Goal: Task Accomplishment & Management: Manage account settings

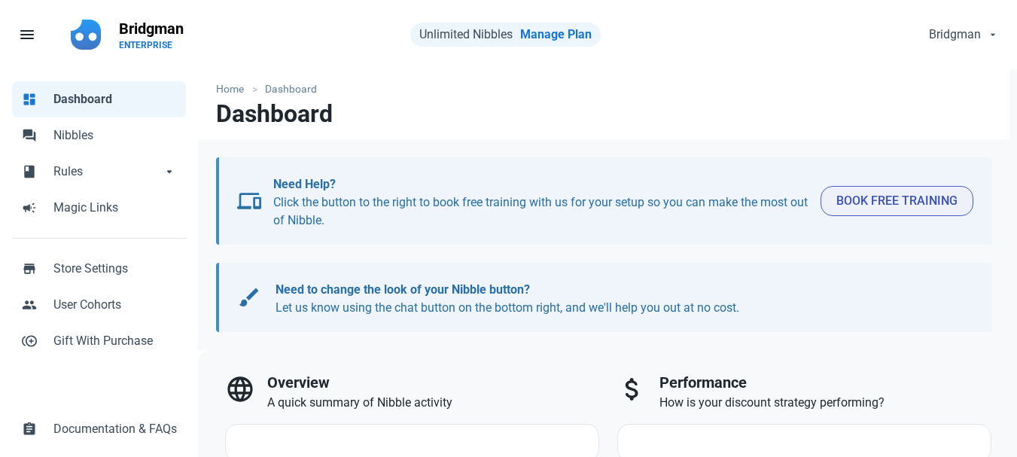
select select "7d"
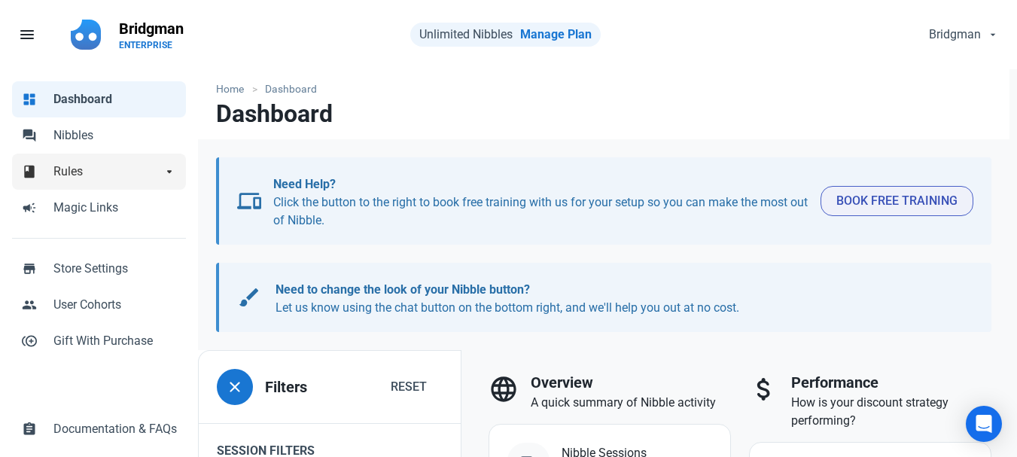
click at [111, 181] on link "book Rules arrow_drop_down" at bounding box center [99, 172] width 174 height 36
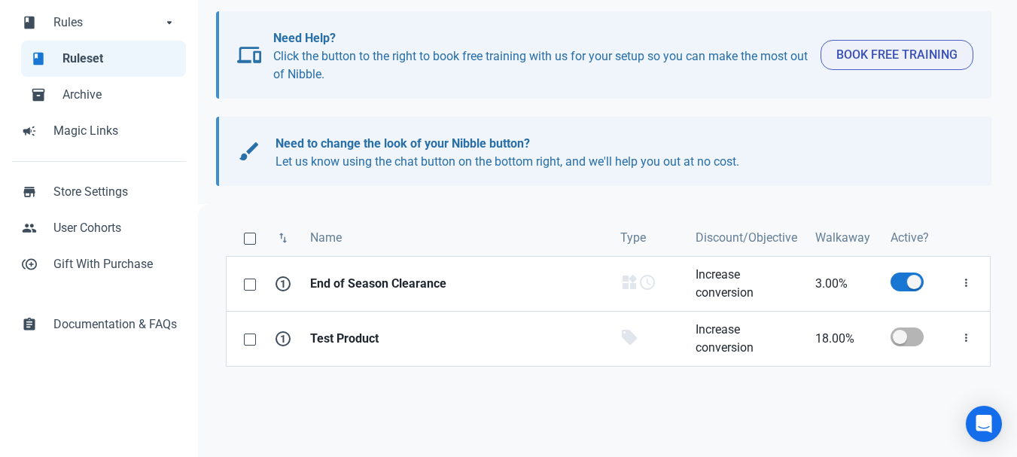
scroll to position [151, 0]
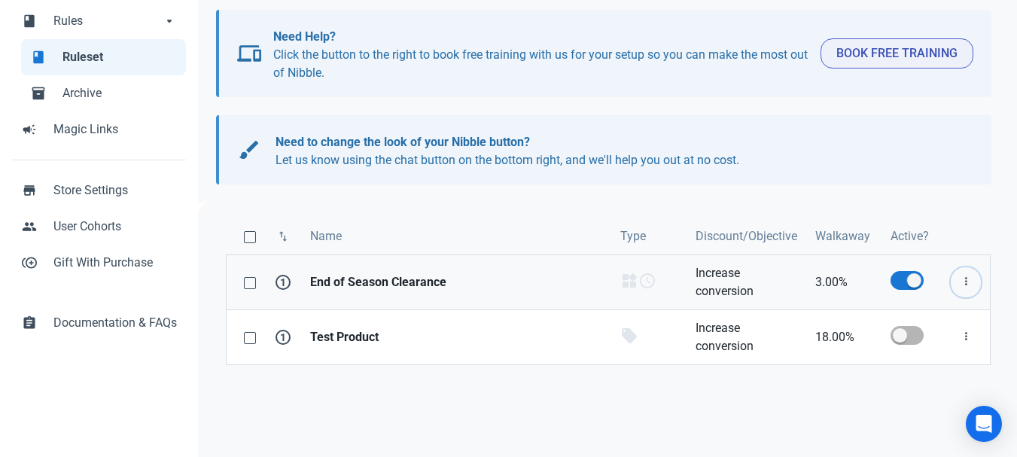
click at [966, 283] on icon "button" at bounding box center [966, 281] width 12 height 19
click at [915, 279] on span at bounding box center [906, 280] width 33 height 19
click at [900, 279] on input "checkbox" at bounding box center [895, 280] width 10 height 10
click at [915, 279] on span at bounding box center [906, 280] width 33 height 19
click at [900, 279] on input "checkbox" at bounding box center [895, 280] width 10 height 10
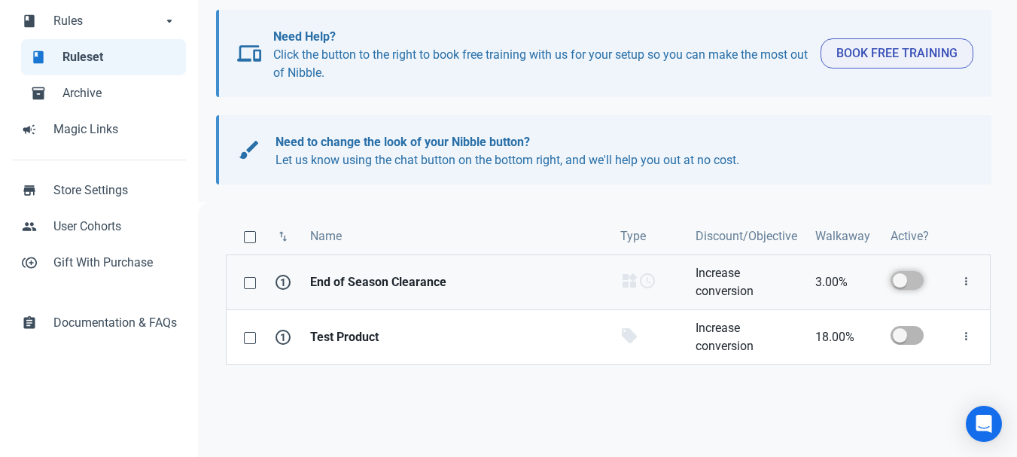
checkbox input "true"
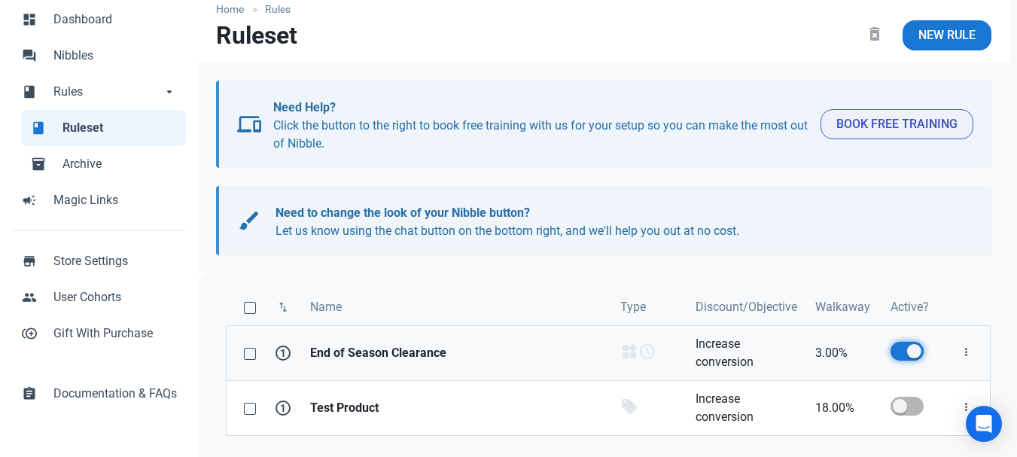
scroll to position [189, 0]
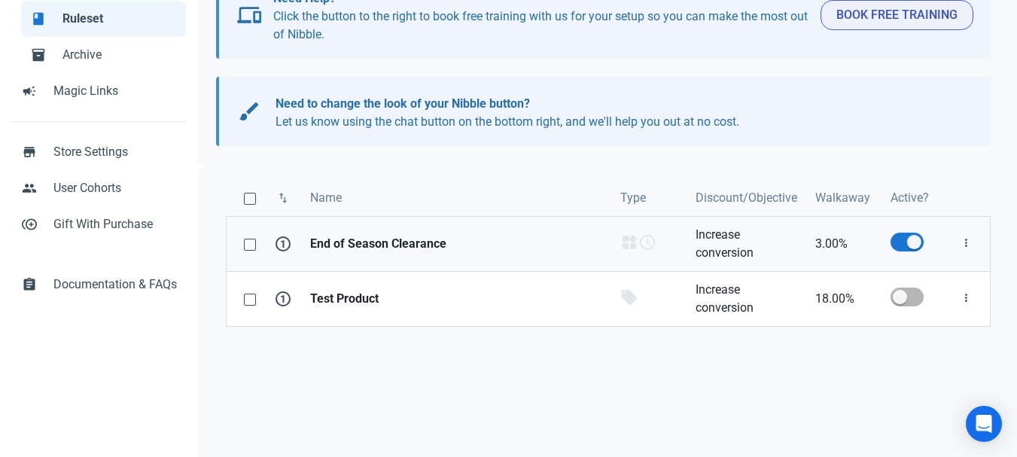
click at [403, 249] on strong "End of Season Clearance" at bounding box center [456, 244] width 292 height 18
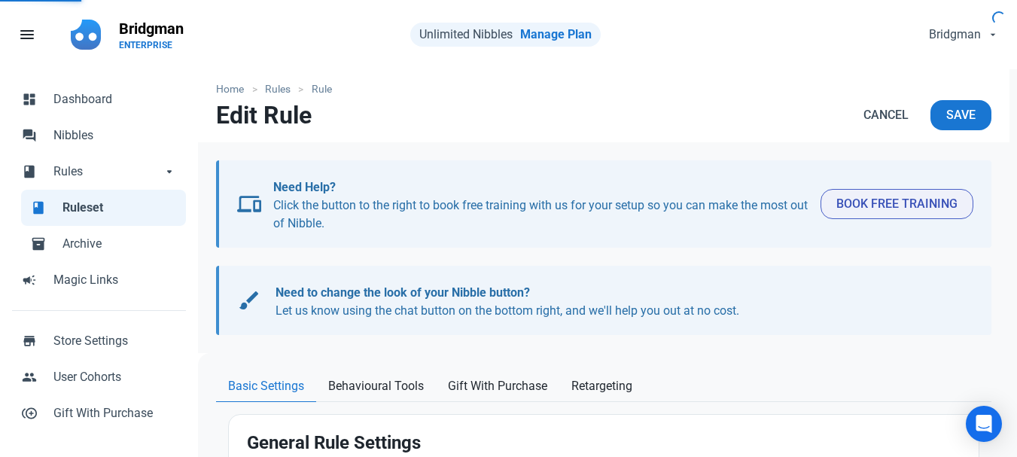
type input "End of Season Clearance"
select select "product_category"
type input "3.00"
radio input "true"
radio input "false"
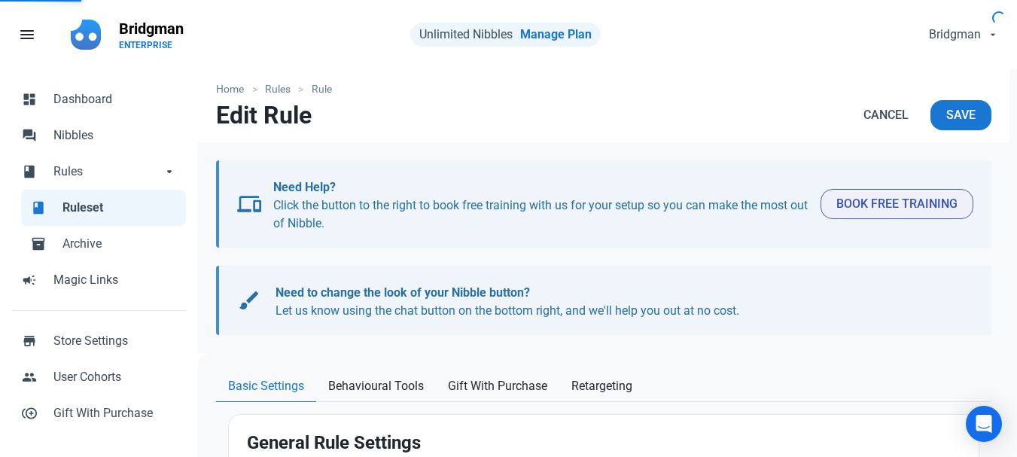
radio input "true"
select select "date-range"
select select "11:00 PM"
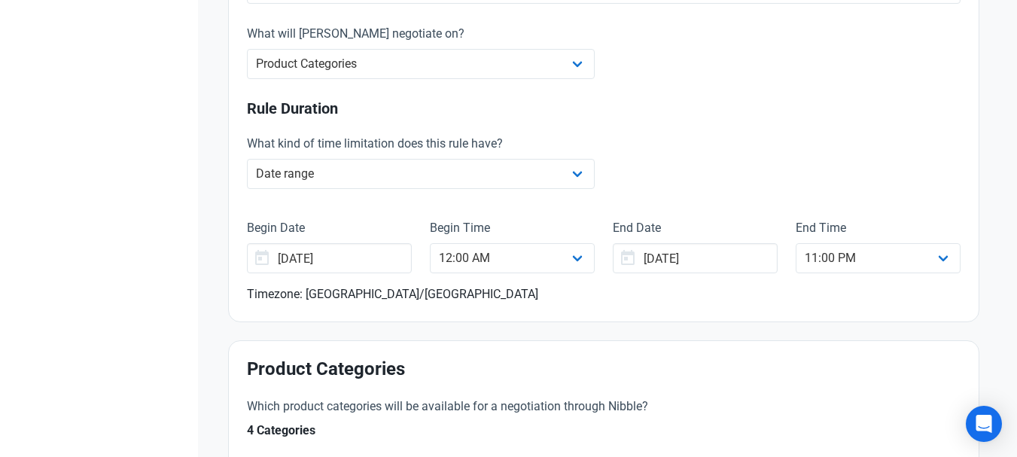
scroll to position [527, 0]
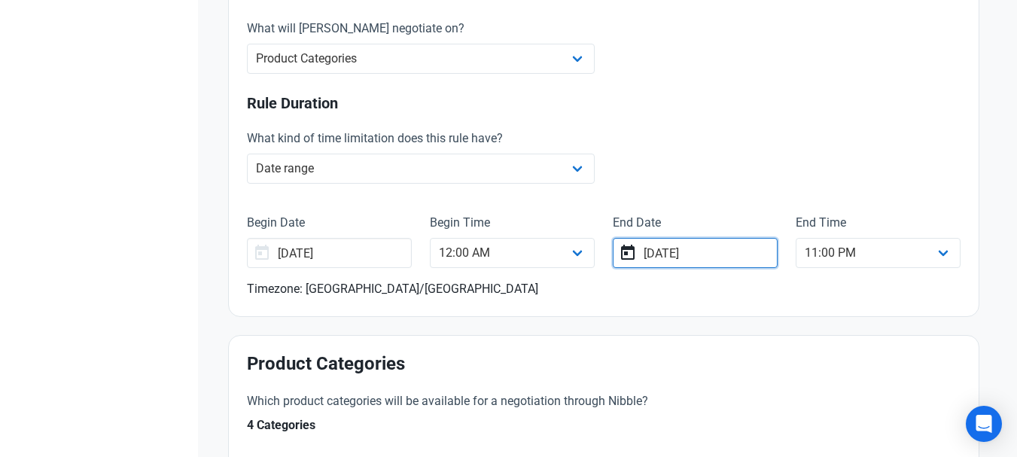
click at [681, 254] on input "31/12/2025" at bounding box center [695, 253] width 165 height 30
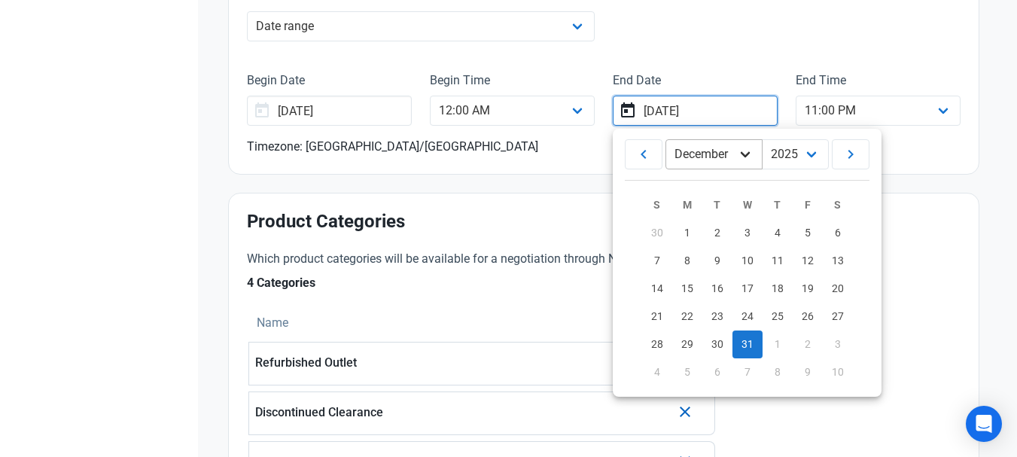
scroll to position [677, 0]
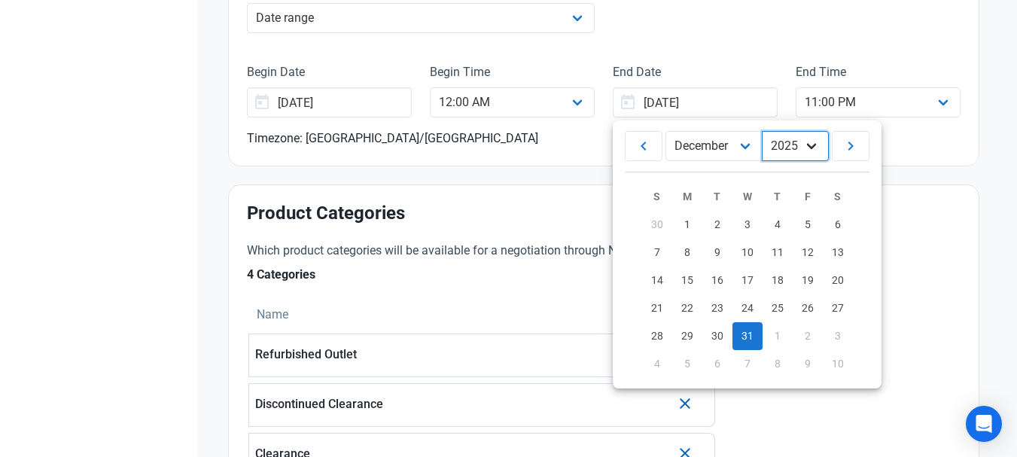
click at [815, 146] on select "2035 2034 2033 2032 2031 2030 2029 2028 2027 2026 2025 2024 2023 2022 2021 2020…" at bounding box center [795, 146] width 67 height 30
select select "2026"
click at [763, 131] on select "2035 2034 2033 2032 2031 2030 2029 2028 2027 2026 2025 2024 2023 2022 2021 2020…" at bounding box center [795, 146] width 67 height 30
click at [917, 141] on div "Timezone: Europe/London" at bounding box center [603, 138] width 713 height 18
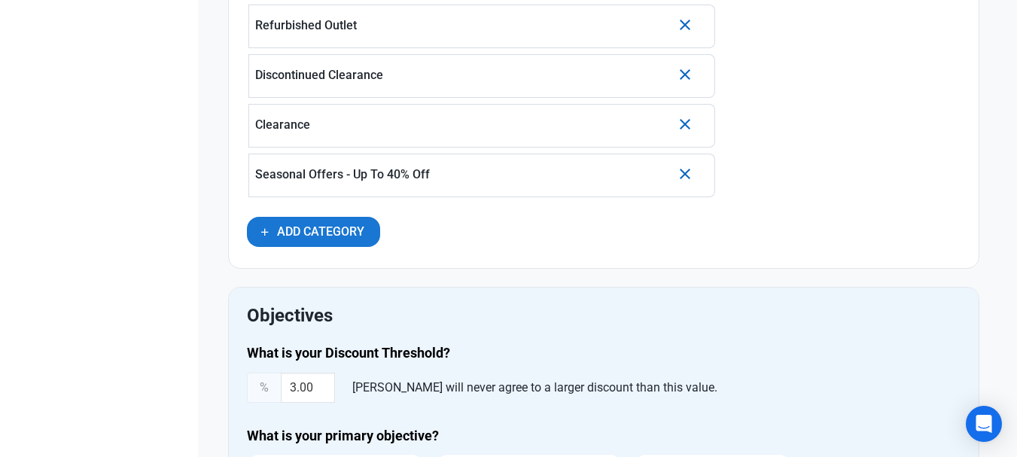
scroll to position [978, 0]
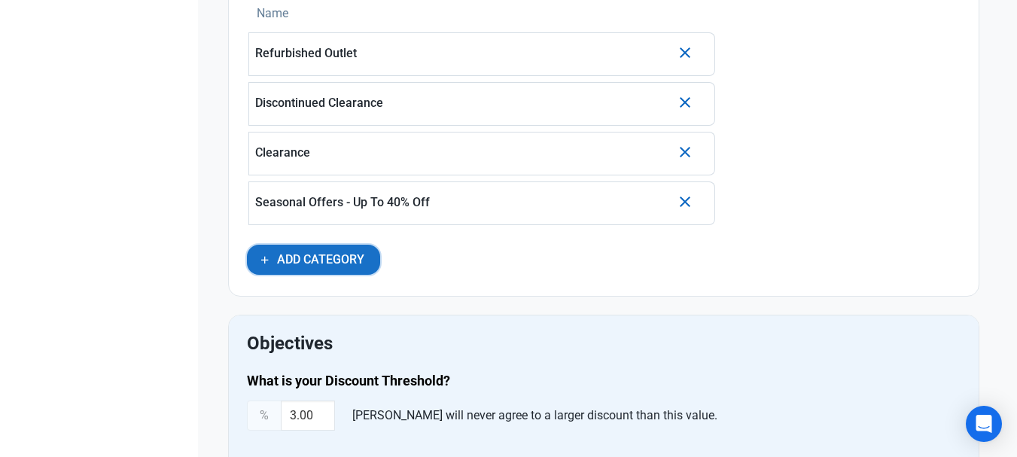
click at [321, 254] on span "Add Category" at bounding box center [320, 260] width 87 height 18
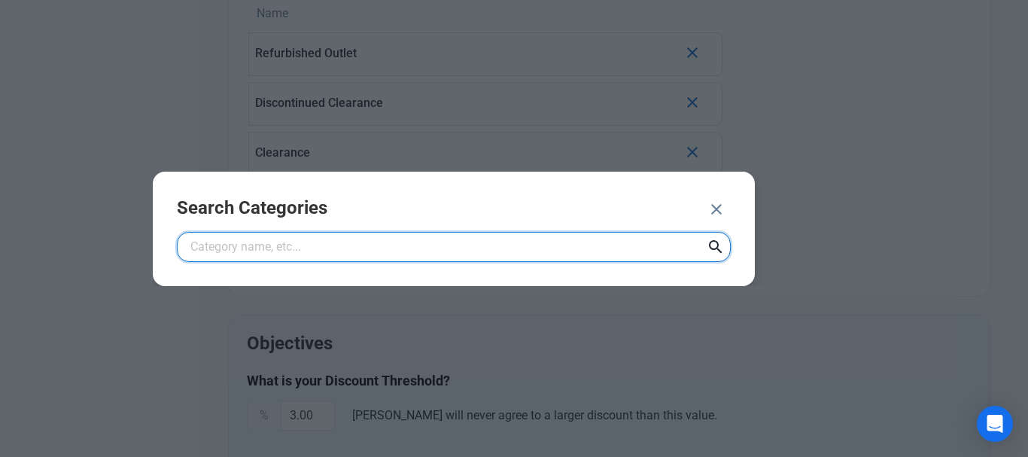
click at [326, 254] on input "text" at bounding box center [454, 247] width 554 height 30
type input "offers"
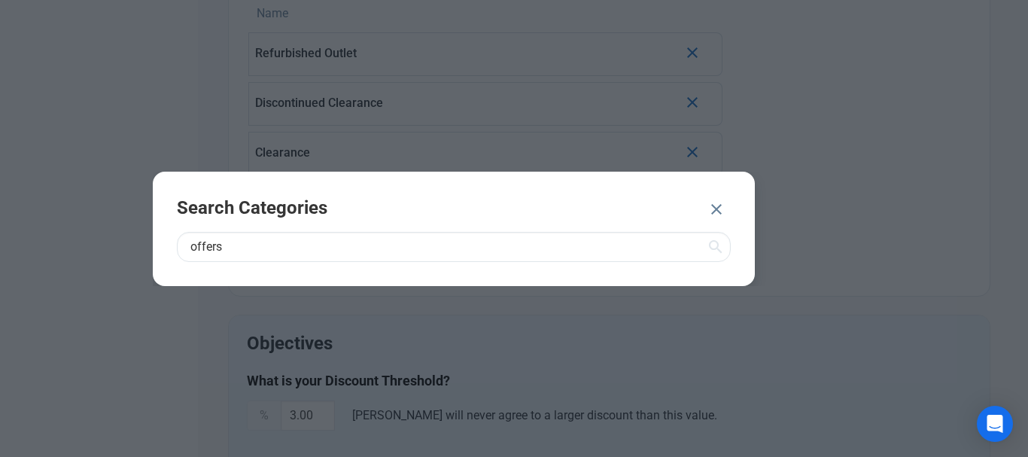
click at [715, 245] on icon at bounding box center [716, 246] width 18 height 27
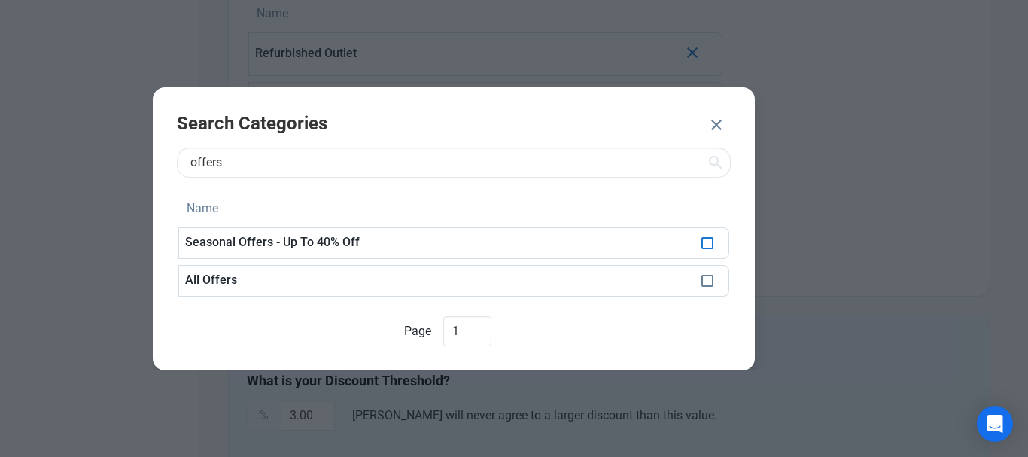
click at [706, 245] on span at bounding box center [707, 243] width 12 height 12
checkbox input "true"
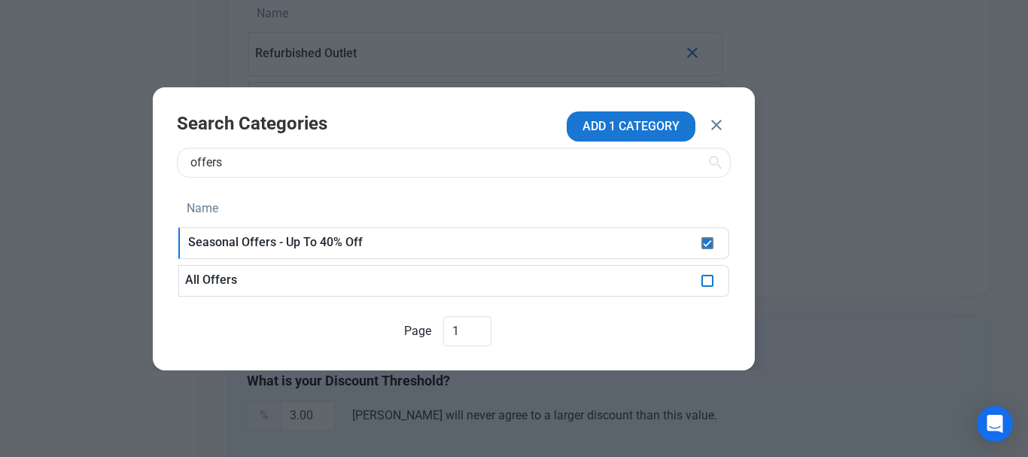
click at [706, 279] on span at bounding box center [707, 281] width 12 height 12
checkbox input "true"
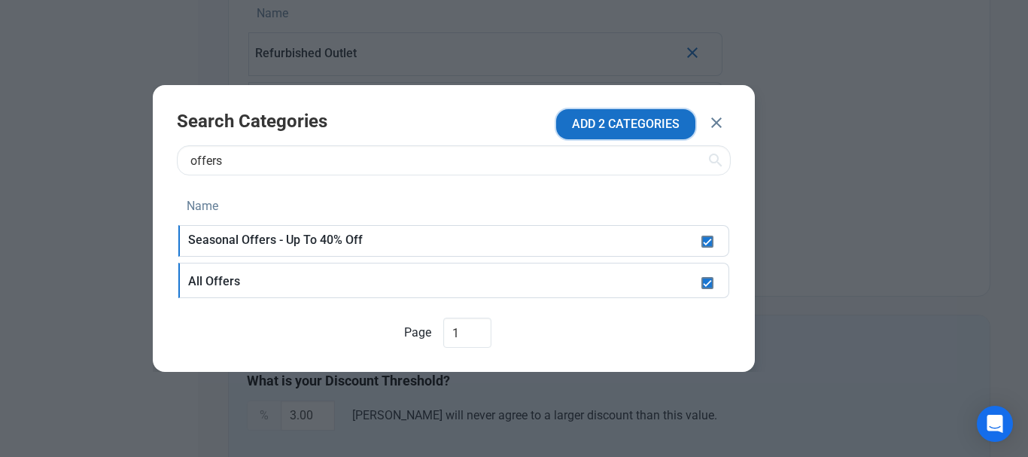
click at [643, 123] on span "ADD 2 CATEGORIES" at bounding box center [626, 124] width 108 height 18
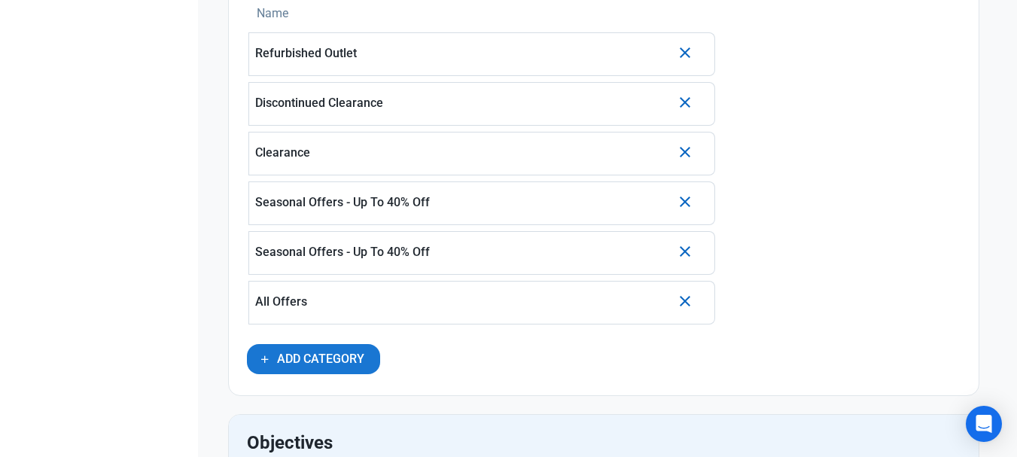
click at [689, 203] on icon "button" at bounding box center [685, 201] width 18 height 27
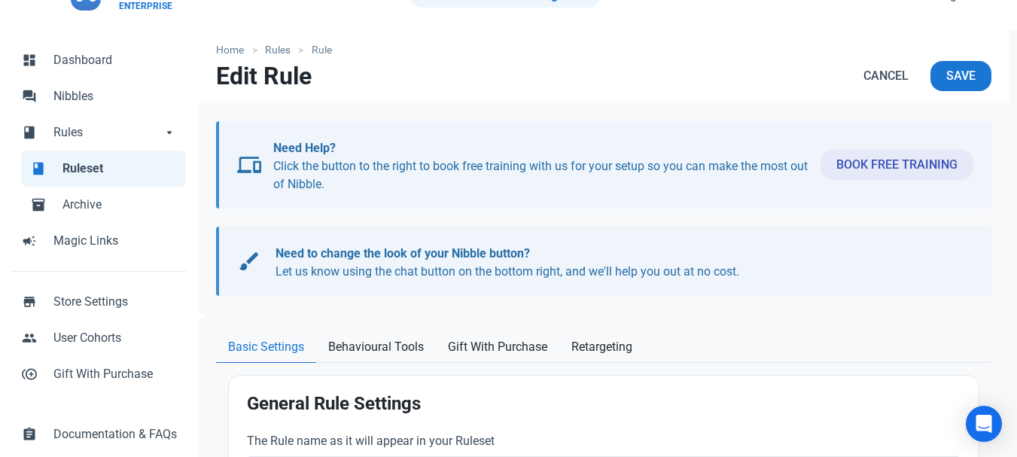
scroll to position [75, 0]
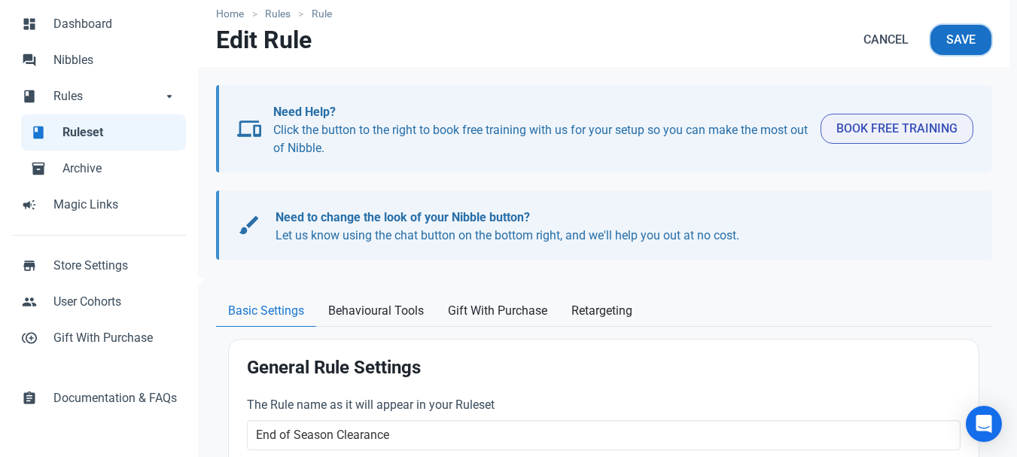
click at [951, 41] on span "Save" at bounding box center [960, 40] width 29 height 18
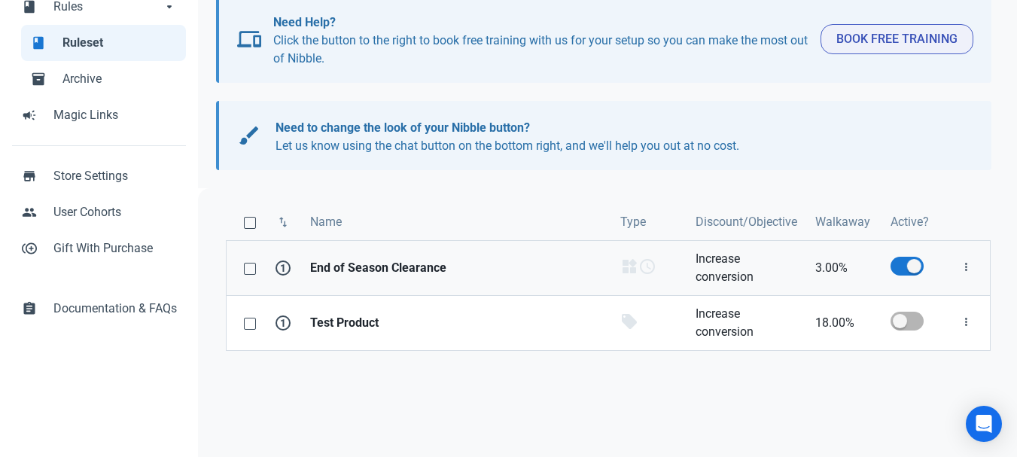
scroll to position [189, 0]
